Goal: Transaction & Acquisition: Obtain resource

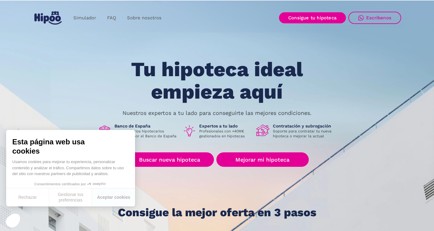
click at [26, 199] on button "Rechazar" at bounding box center [27, 197] width 43 height 18
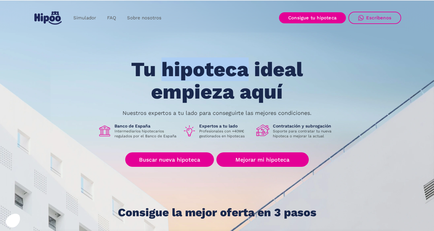
drag, startPoint x: 248, startPoint y: 70, endPoint x: 161, endPoint y: 70, distance: 86.8
click at [161, 70] on h1 "Tu hipoteca ideal empieza aquí" at bounding box center [217, 80] width 233 height 44
drag, startPoint x: 136, startPoint y: 70, endPoint x: 150, endPoint y: 70, distance: 14.1
click at [150, 70] on h1 "Tu hipoteca ideal empieza aquí" at bounding box center [217, 80] width 233 height 44
drag, startPoint x: 162, startPoint y: 70, endPoint x: 247, endPoint y: 72, distance: 84.7
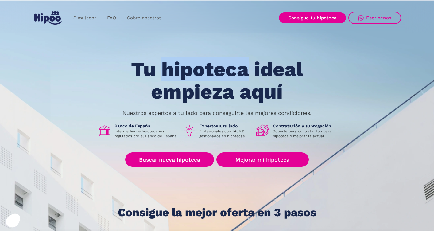
click at [247, 72] on h1 "Tu hipoteca ideal empieza aquí" at bounding box center [217, 80] width 233 height 44
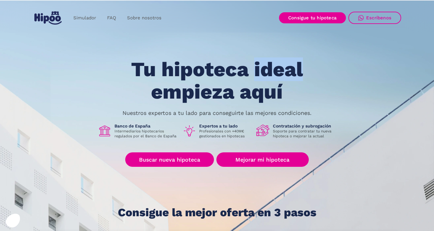
drag, startPoint x: 254, startPoint y: 71, endPoint x: 300, endPoint y: 71, distance: 46.0
click at [300, 71] on h1 "Tu hipoteca ideal empieza aquí" at bounding box center [217, 80] width 233 height 44
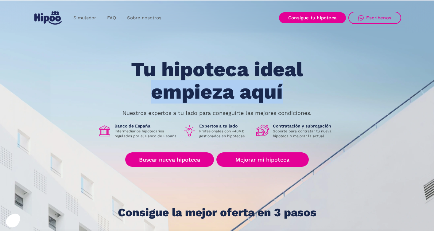
drag, startPoint x: 152, startPoint y: 94, endPoint x: 308, endPoint y: 92, distance: 156.5
click at [308, 92] on h1 "Tu hipoteca ideal empieza aquí" at bounding box center [217, 80] width 233 height 44
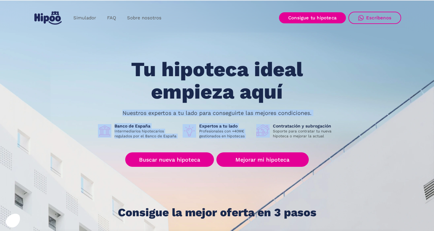
drag, startPoint x: 122, startPoint y: 113, endPoint x: 345, endPoint y: 112, distance: 223.0
click at [345, 112] on div "Tu hipoteca ideal empieza aquí Nuestros expertos a tu lado para conseguirte las…" at bounding box center [217, 138] width 368 height 160
click at [309, 111] on p "Nuestros expertos a tu lado para conseguirte las mejores condiciones." at bounding box center [216, 112] width 189 height 5
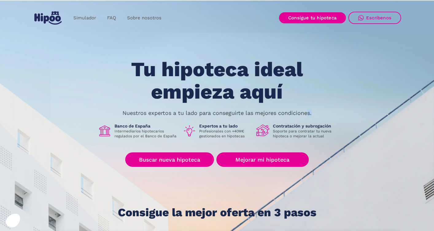
drag, startPoint x: 314, startPoint y: 112, endPoint x: 308, endPoint y: 114, distance: 6.2
click at [308, 114] on div "Tu hipoteca ideal empieza aquí Nuestros expertos a tu lado para conseguirte las…" at bounding box center [217, 138] width 368 height 160
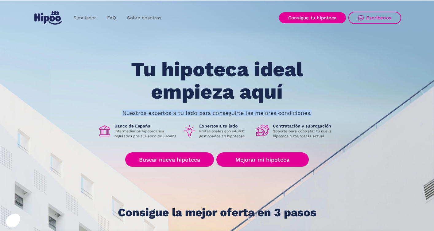
drag, startPoint x: 121, startPoint y: 113, endPoint x: 320, endPoint y: 110, distance: 198.5
click at [319, 114] on div "Tu hipoteca ideal empieza aquí Nuestros expertos a tu lado para conseguirte las…" at bounding box center [217, 138] width 368 height 160
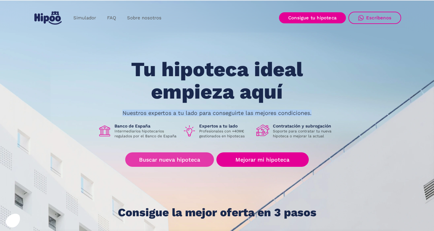
scroll to position [0, 0]
click at [167, 160] on link "Buscar nueva hipoteca" at bounding box center [169, 159] width 89 height 14
